Goal: Ask a question: Seek information or help from site administrators or community

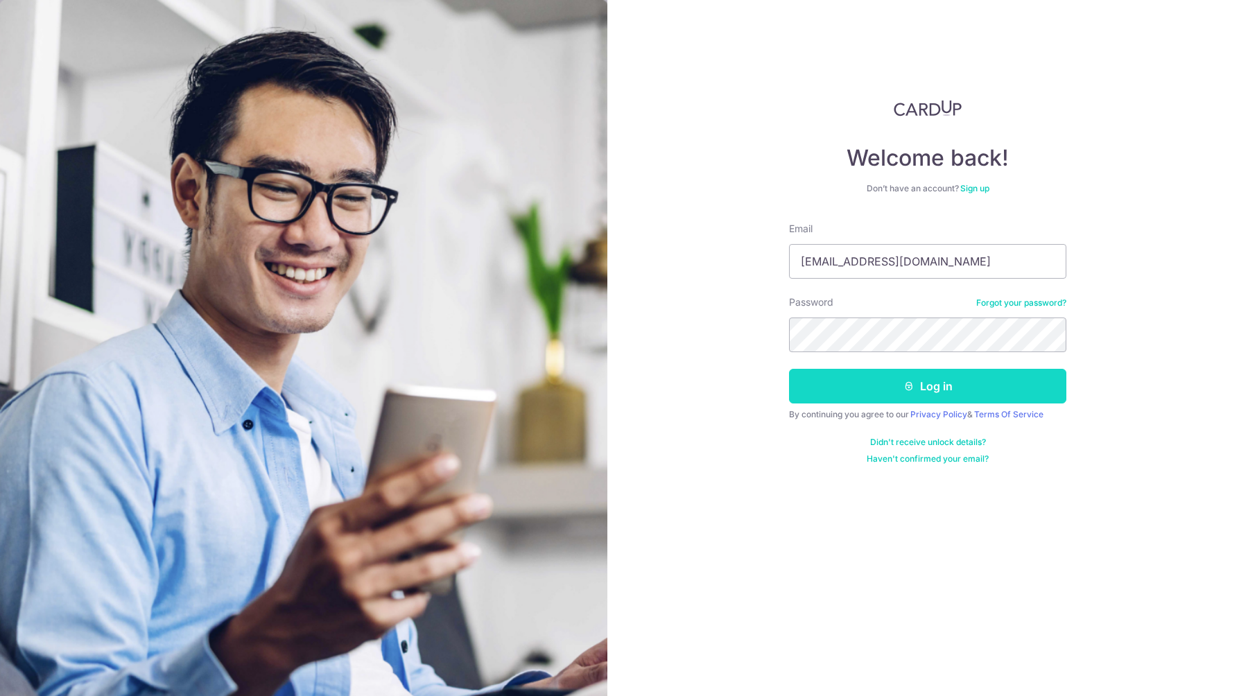
click at [857, 383] on button "Log in" at bounding box center [927, 386] width 277 height 35
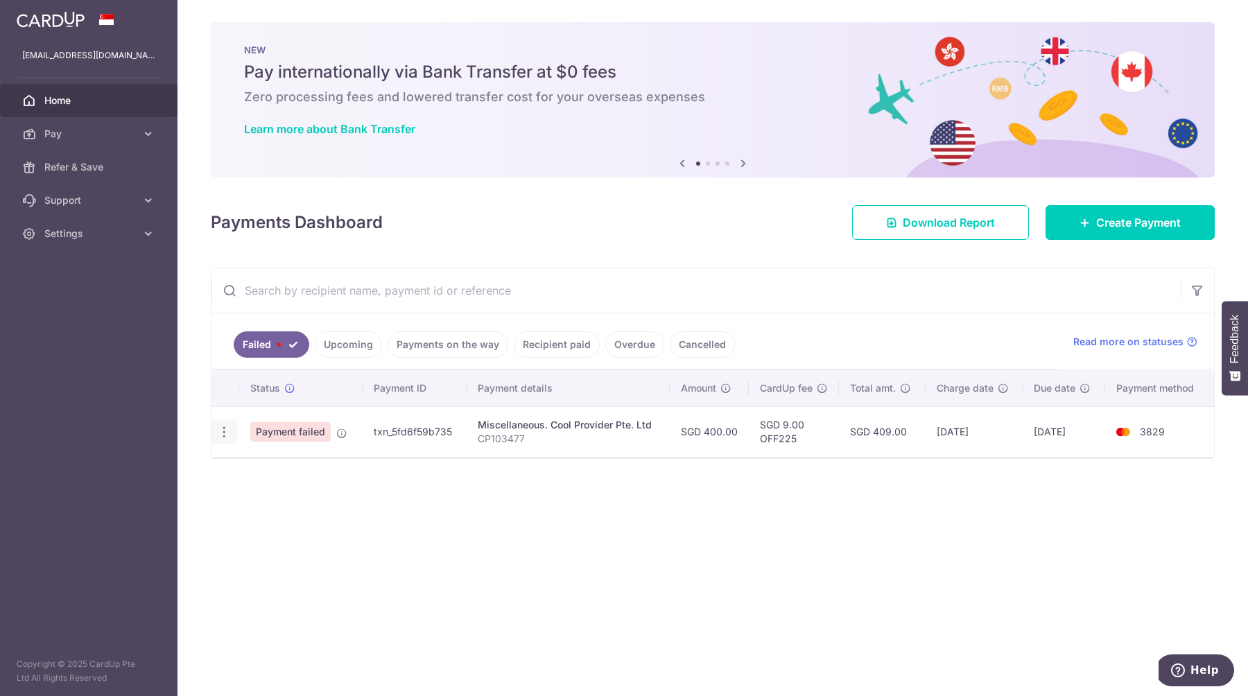
click at [221, 430] on icon "button" at bounding box center [224, 432] width 15 height 15
click at [284, 430] on span "Payment failed" at bounding box center [290, 431] width 80 height 19
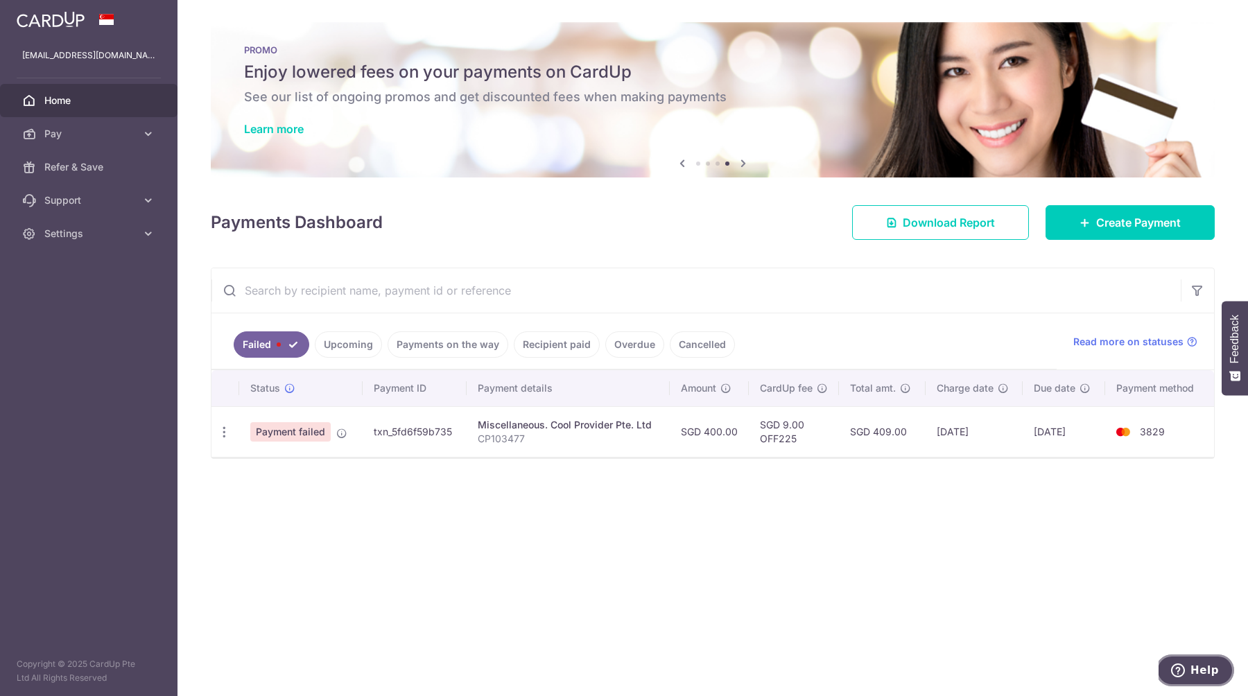
click at [1169, 658] on button "Help" at bounding box center [1194, 670] width 78 height 32
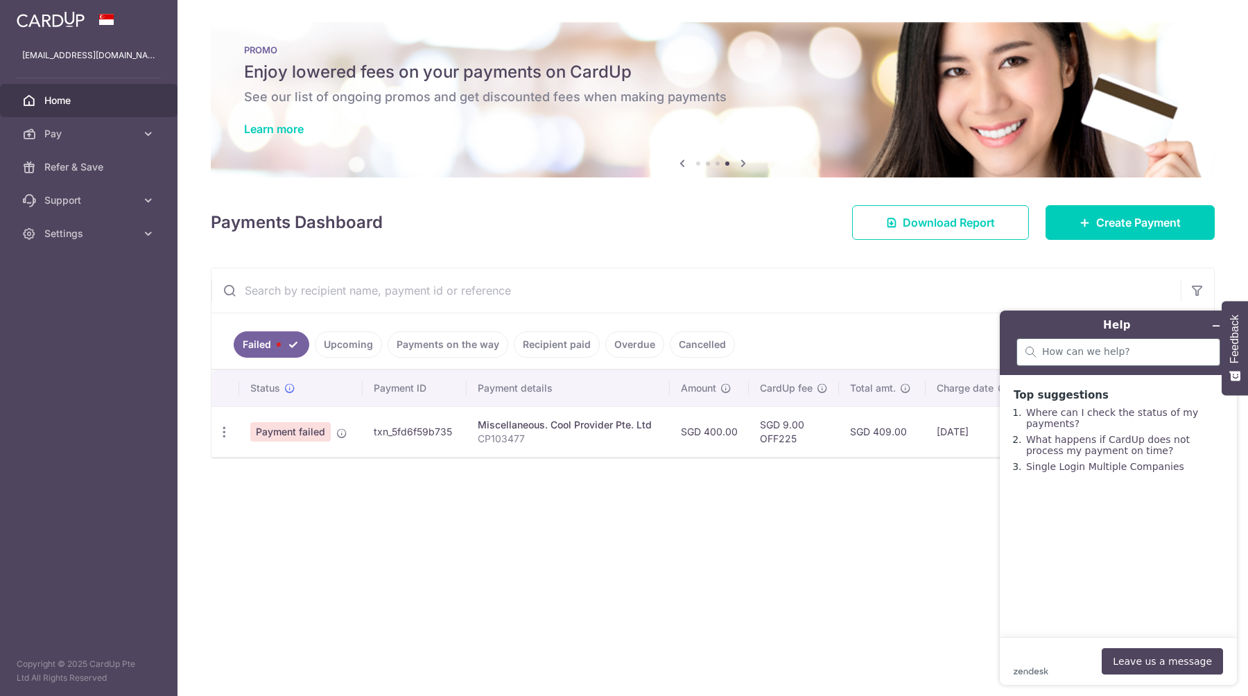
click at [1085, 362] on div at bounding box center [1118, 352] width 204 height 28
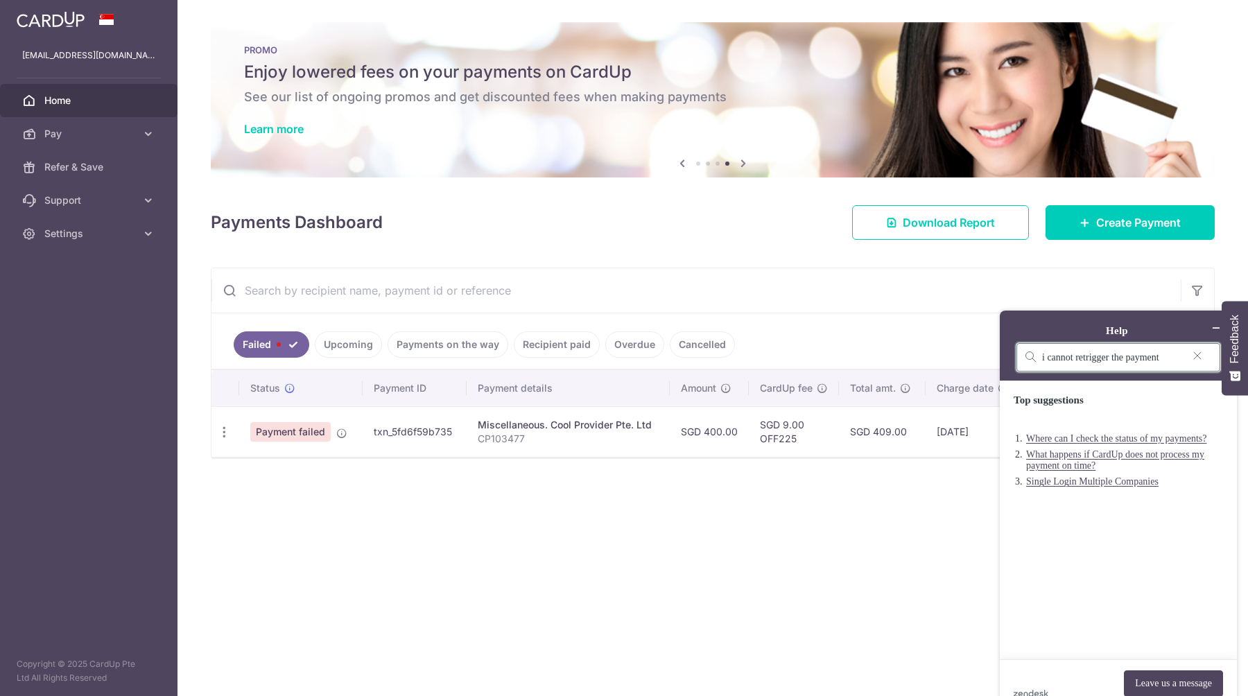
type input "i cannot retrigger the payment"
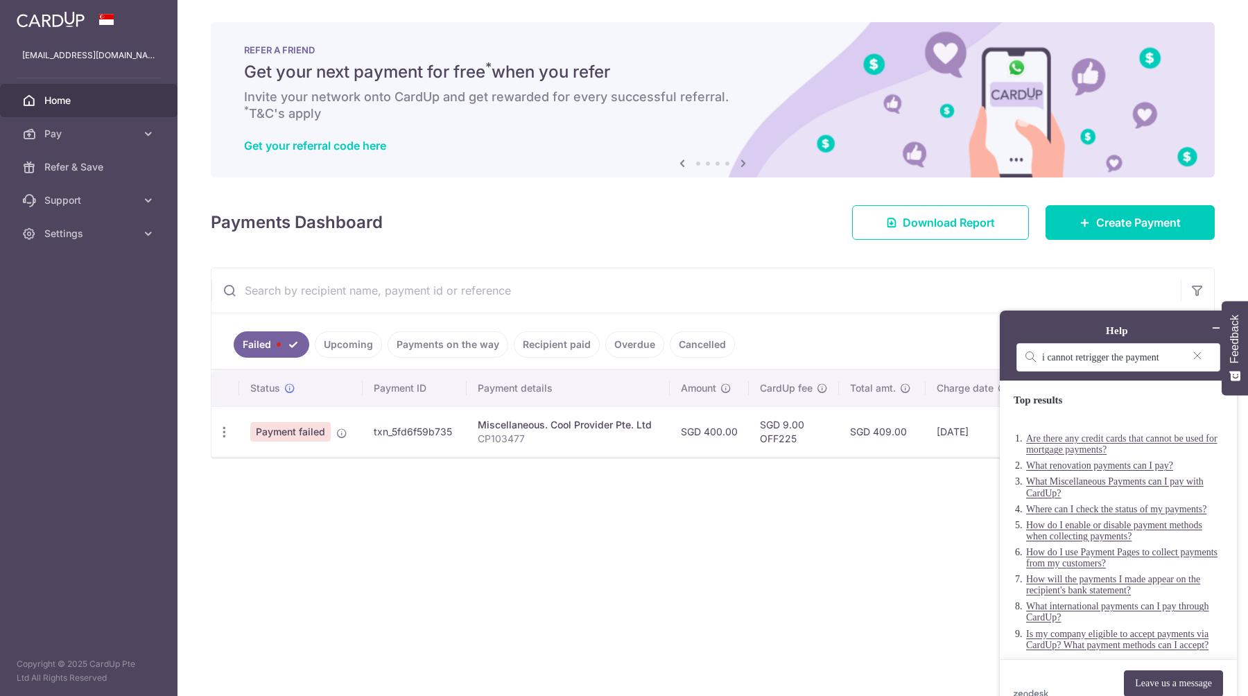
scroll to position [28, 0]
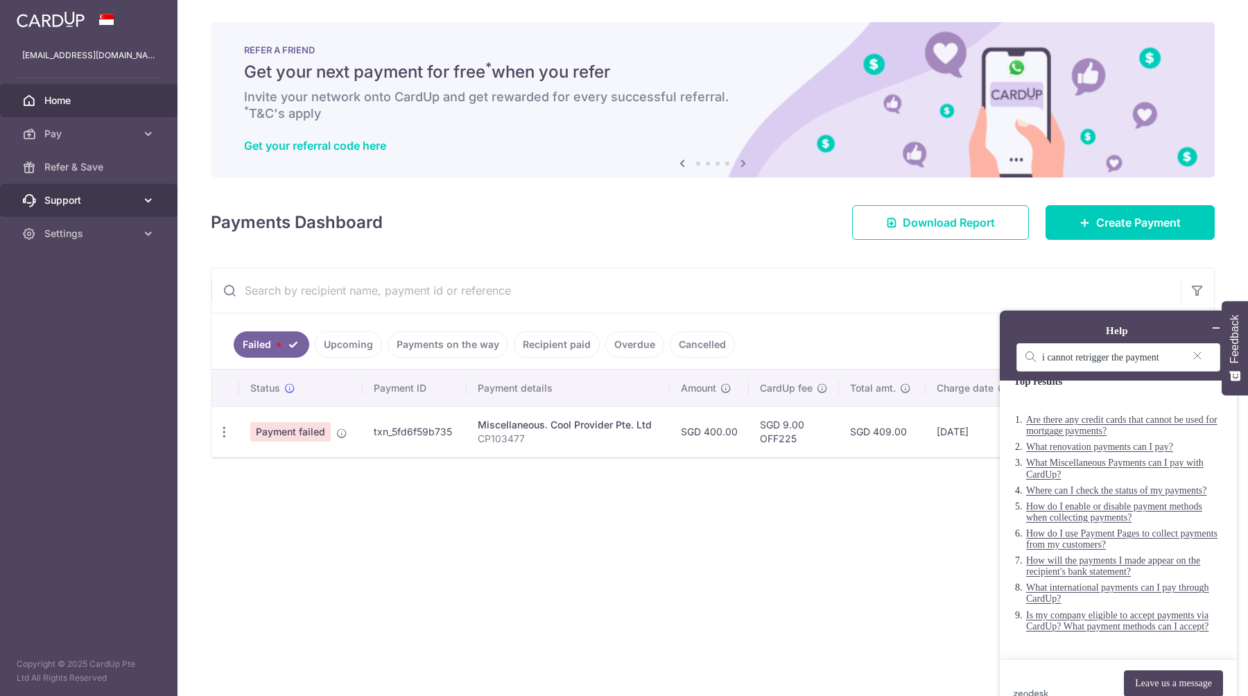
click at [72, 200] on span "Support" at bounding box center [89, 200] width 91 height 14
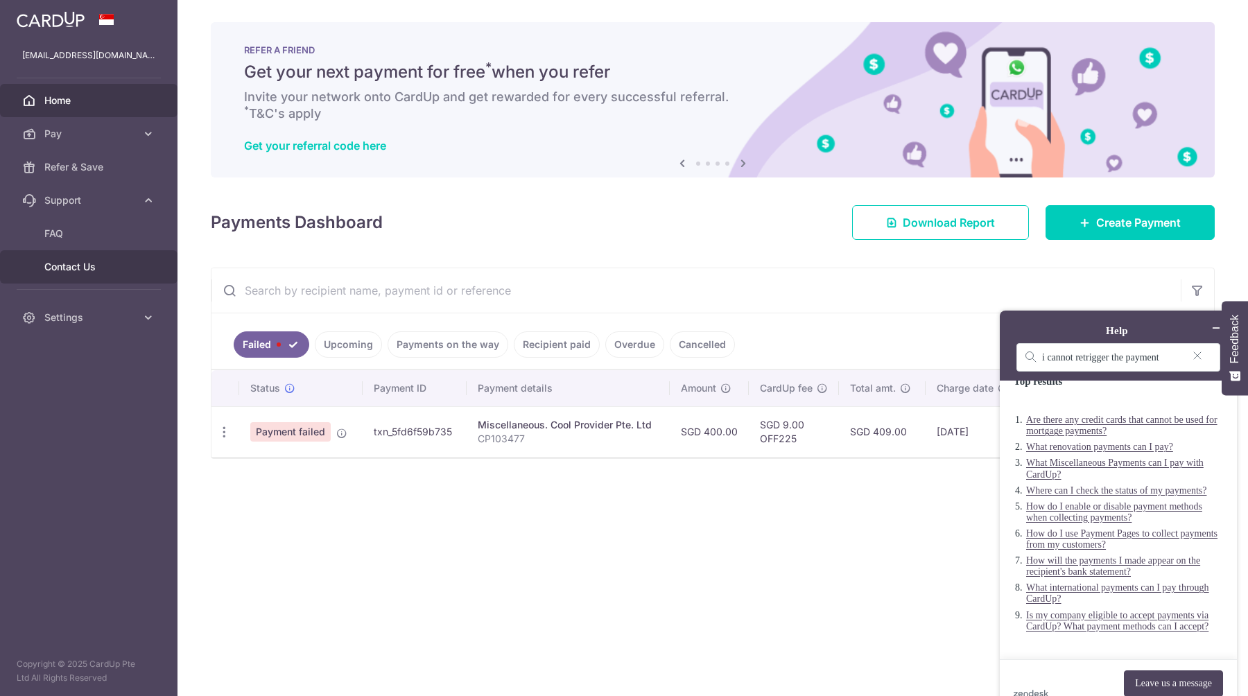
click at [66, 260] on span "Contact Us" at bounding box center [89, 267] width 91 height 14
